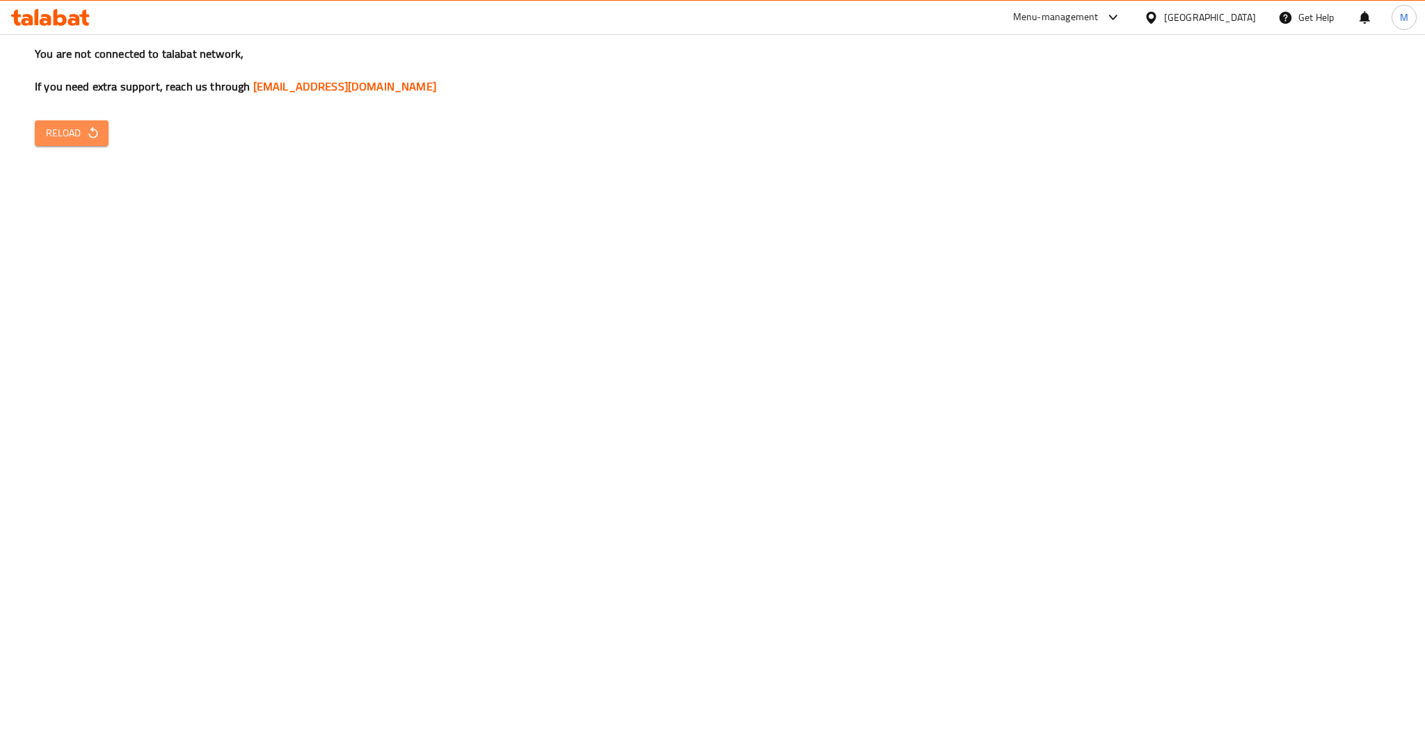
click at [84, 132] on span "Reload" at bounding box center [72, 133] width 52 height 17
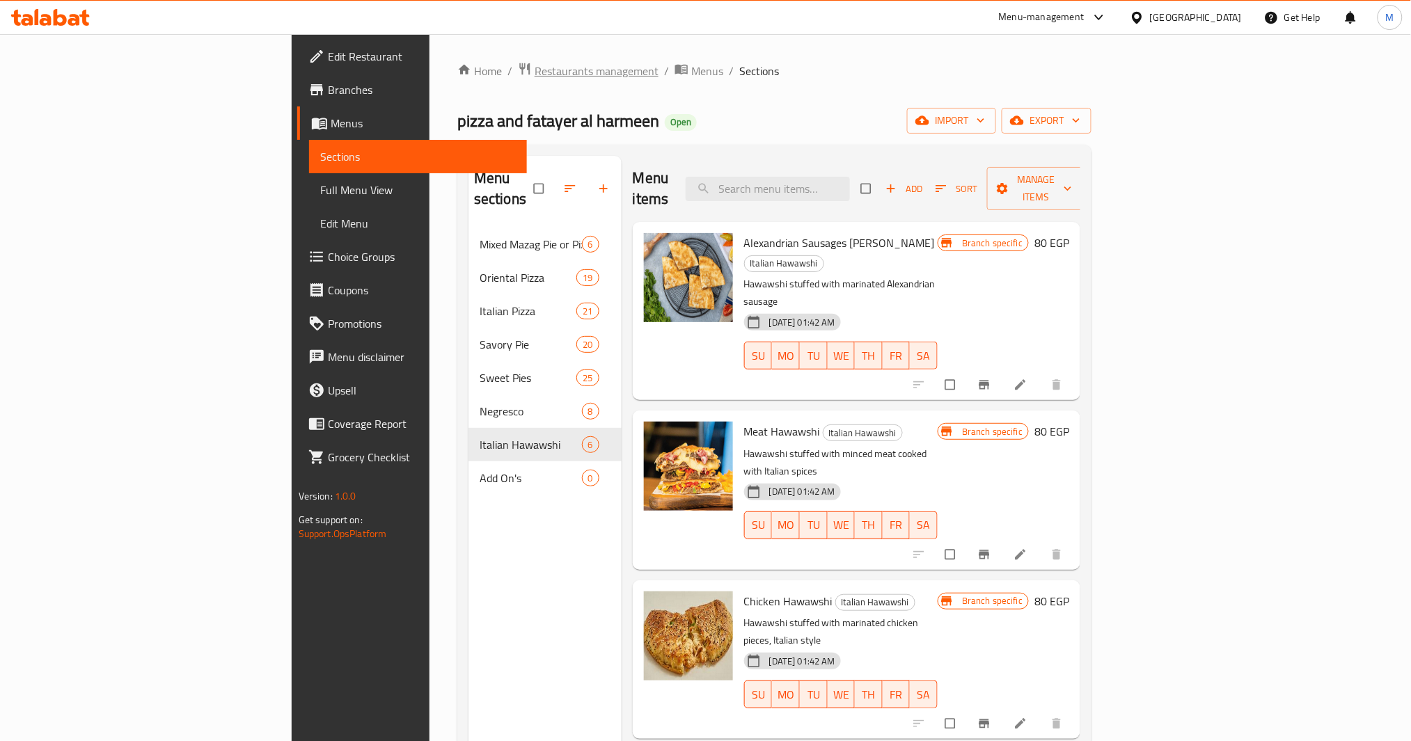
click at [534, 78] on span "Restaurants management" at bounding box center [596, 71] width 124 height 17
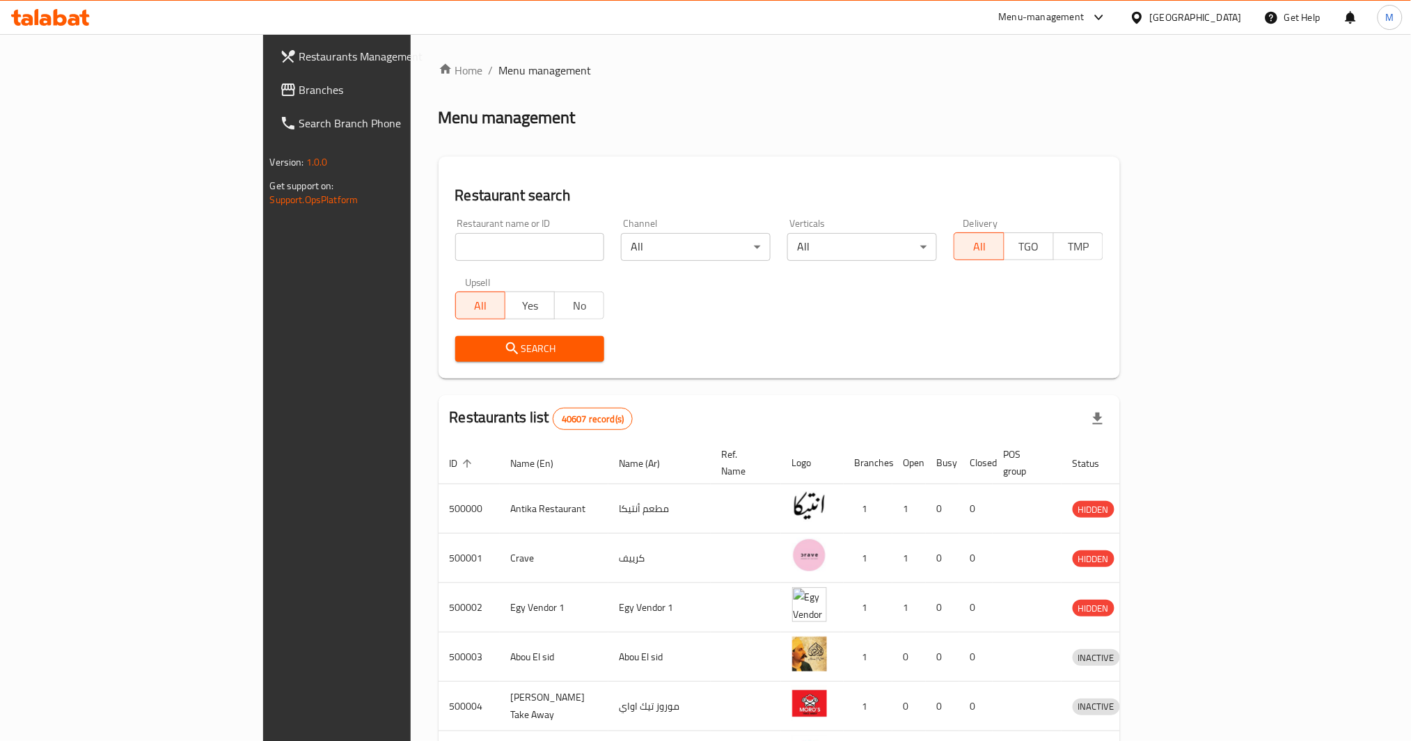
click at [447, 261] on div "Restaurant name or ID Restaurant name or ID" at bounding box center [530, 239] width 166 height 59
click at [455, 252] on input "search" at bounding box center [530, 247] width 150 height 28
paste input "510415"
type input "510415"
click at [299, 97] on span "Branches" at bounding box center [393, 89] width 189 height 17
